Goal: Navigation & Orientation: Understand site structure

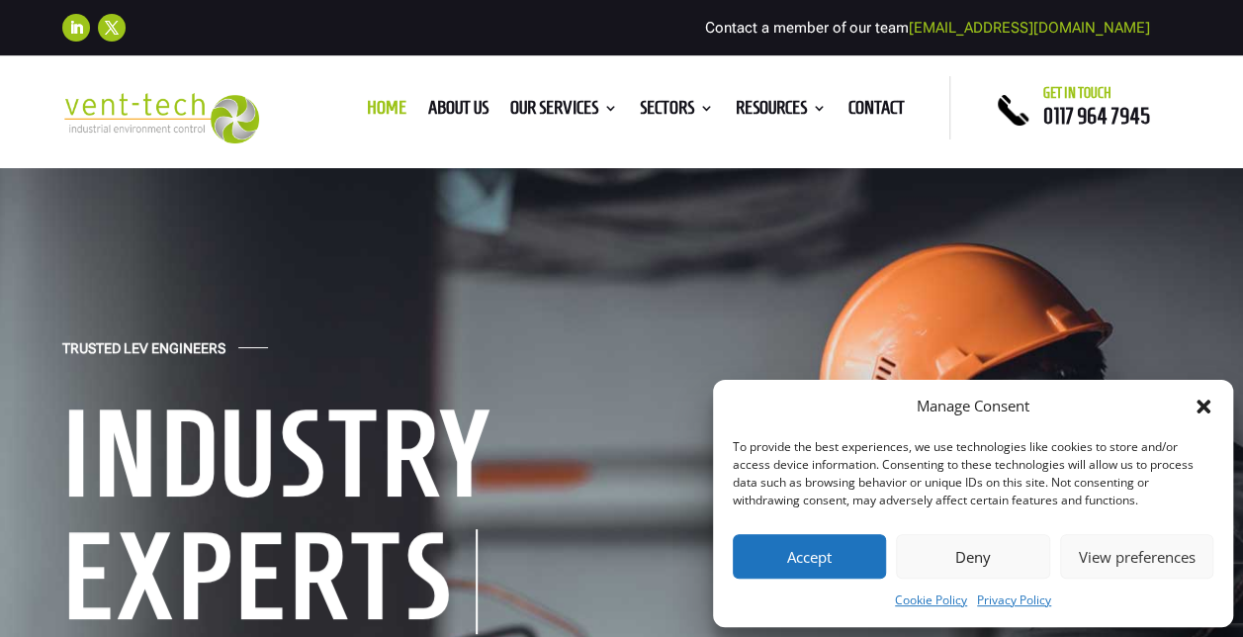
click at [1189, 406] on div "Manage Consent" at bounding box center [973, 407] width 481 height 24
click at [1201, 403] on icon "Close dialog" at bounding box center [1204, 407] width 14 height 14
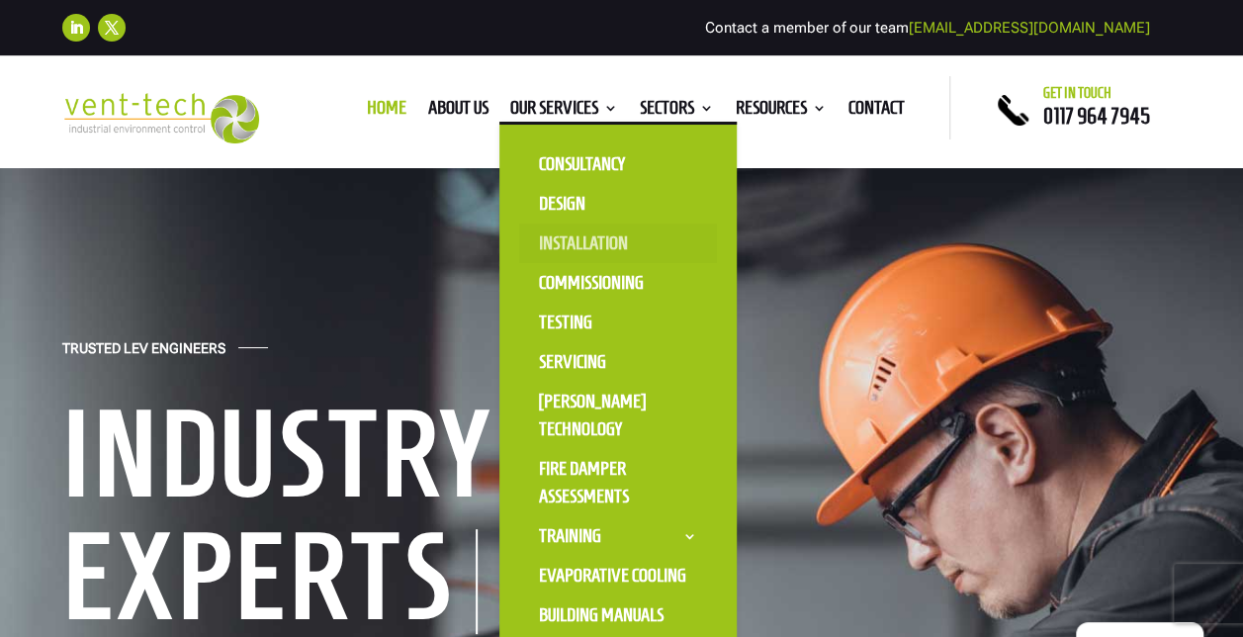
click at [591, 231] on link "Installation" at bounding box center [618, 244] width 198 height 40
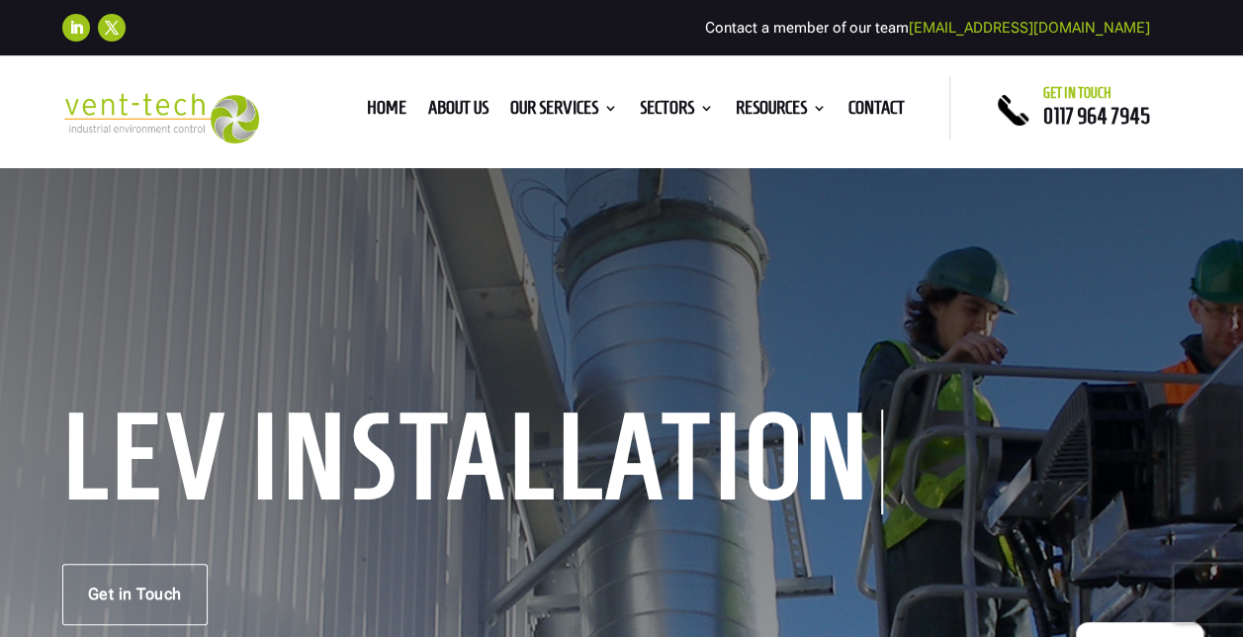
click at [716, 70] on div "Home About us Our Services Consultancy Design Installation Commissioning Testin…" at bounding box center [621, 109] width 1243 height 107
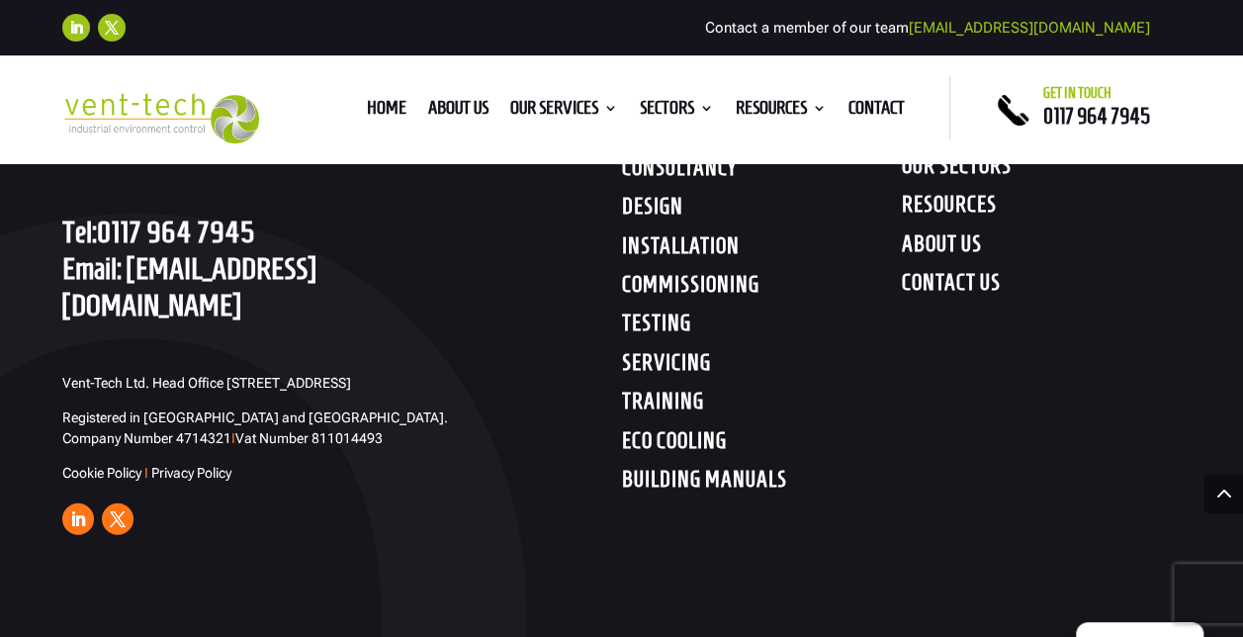
scroll to position [5836, 0]
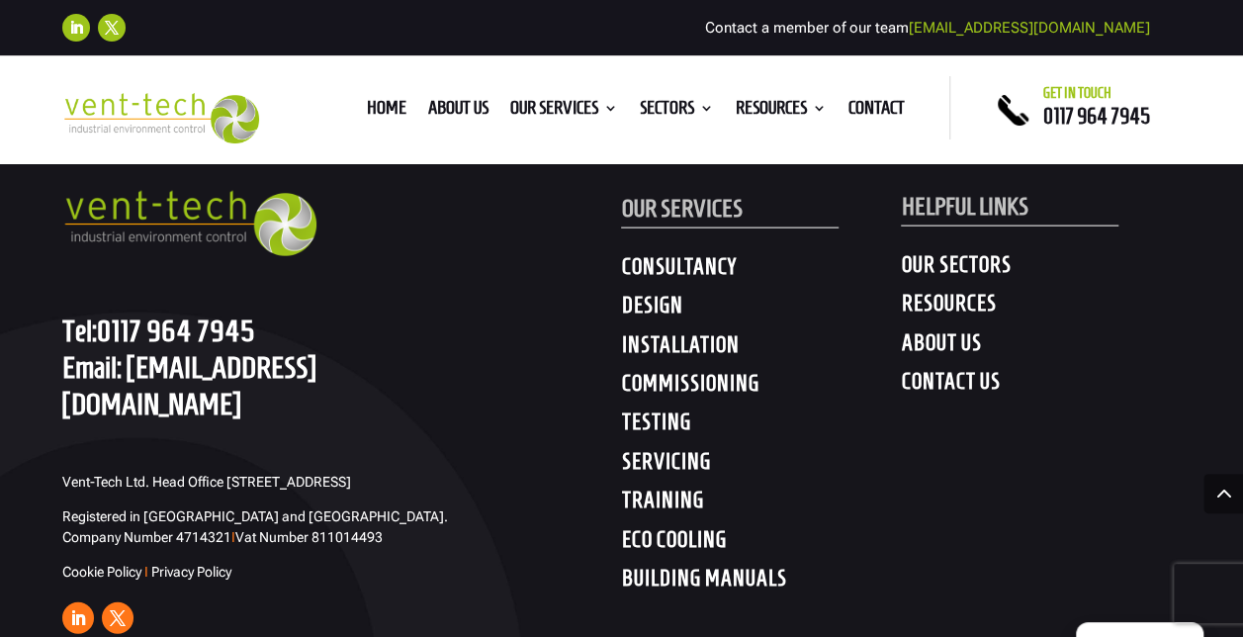
click at [935, 287] on h4 "OUR SECTORS" at bounding box center [1041, 269] width 280 height 36
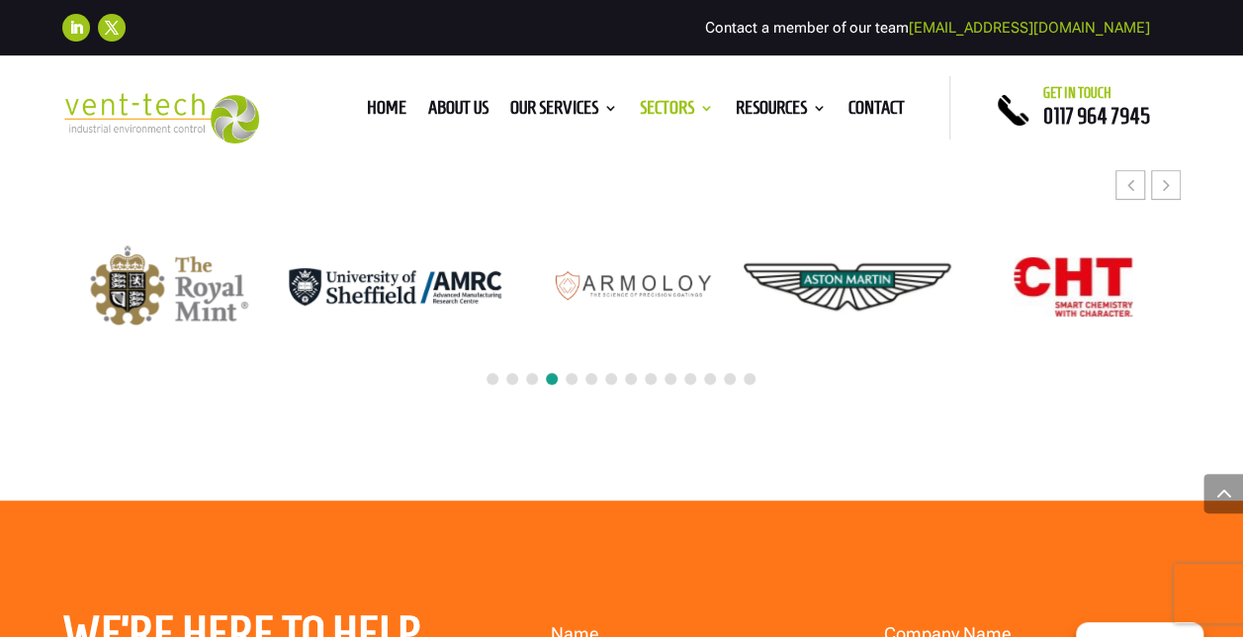
scroll to position [3858, 0]
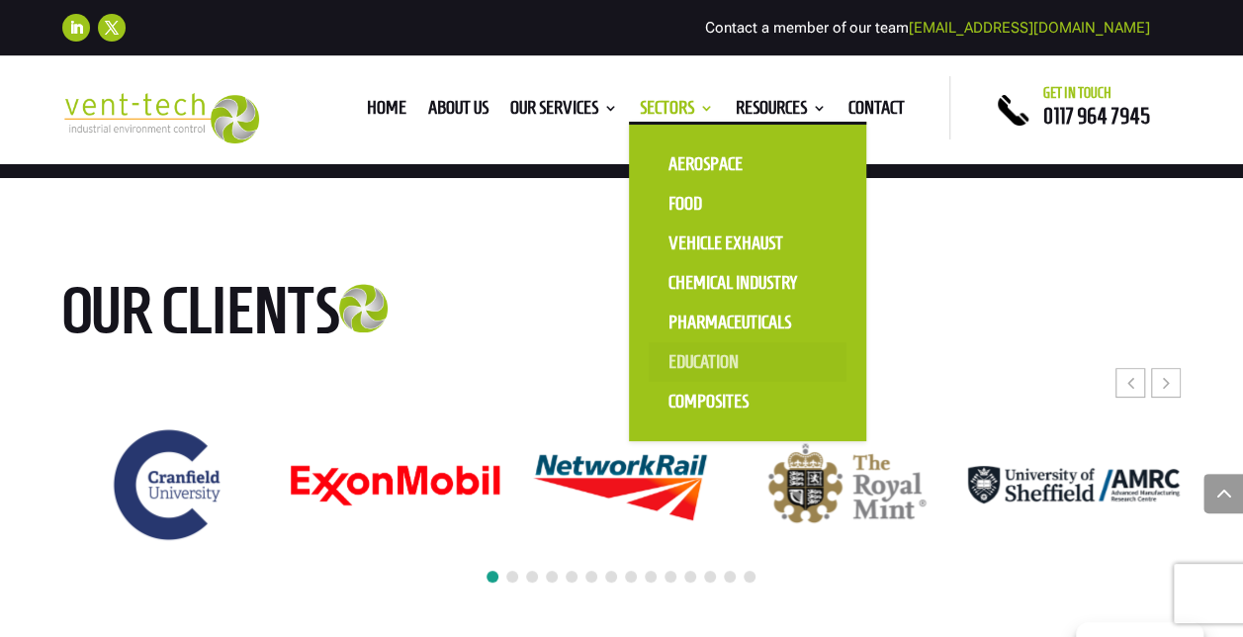
click at [689, 366] on link "Education" at bounding box center [748, 362] width 198 height 40
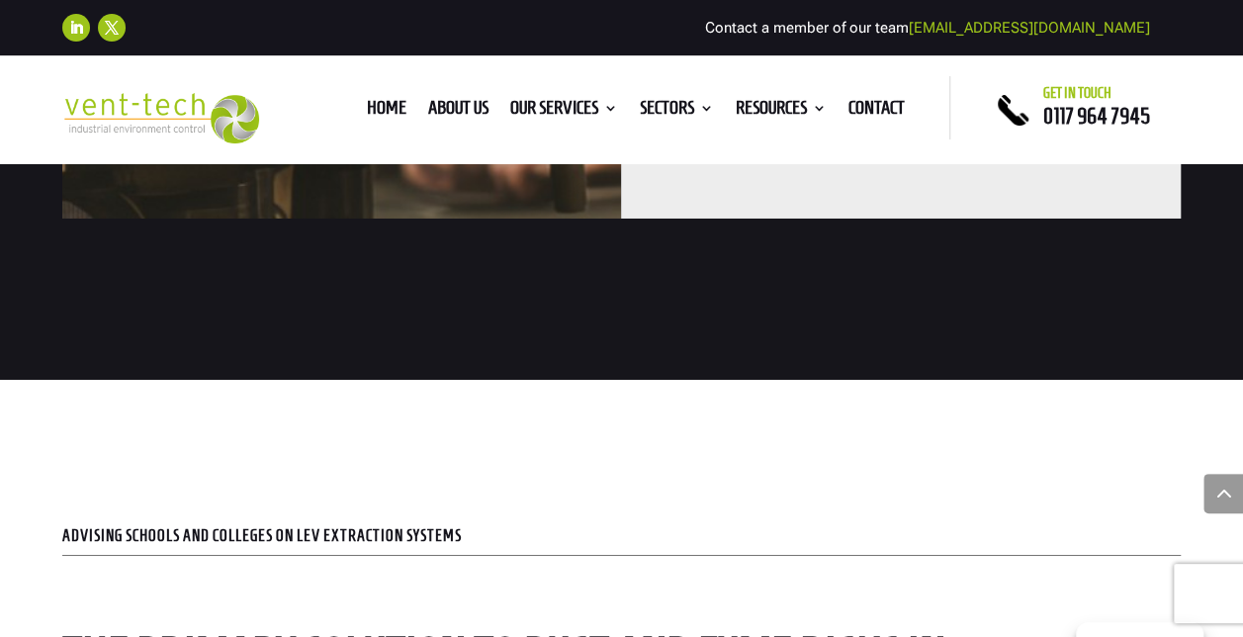
scroll to position [3264, 0]
